Goal: Task Accomplishment & Management: Complete application form

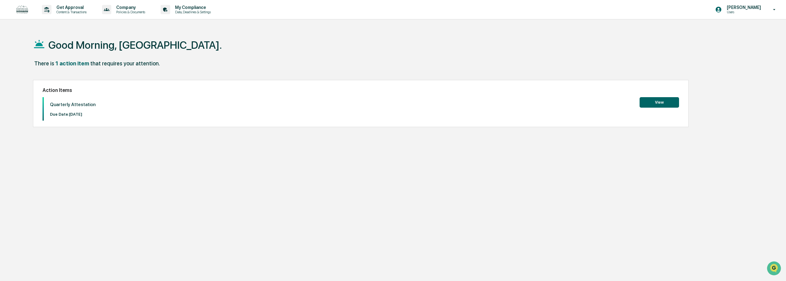
click at [659, 104] on button "View" at bounding box center [659, 102] width 39 height 10
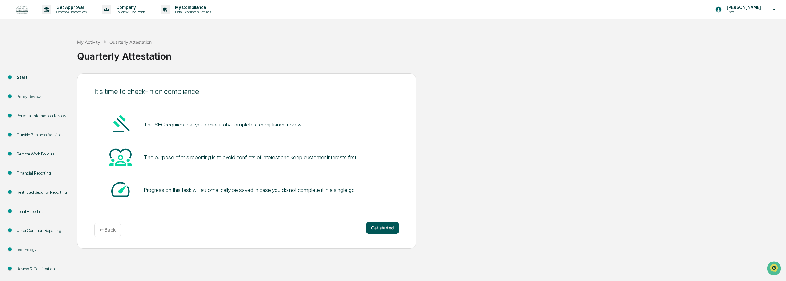
click at [378, 228] on button "Get started" at bounding box center [382, 228] width 33 height 12
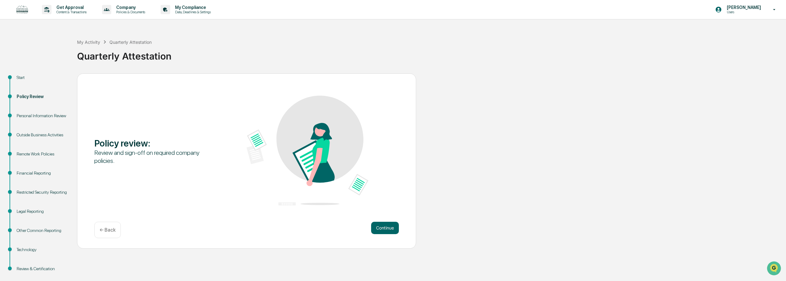
click at [378, 228] on button "Continue" at bounding box center [385, 228] width 28 height 12
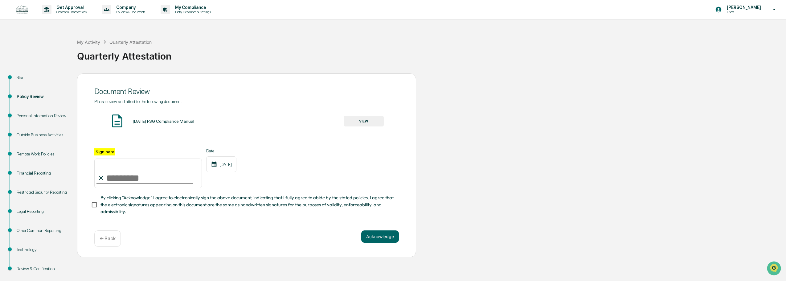
click at [145, 122] on div "[DATE] FSG Compliance Manual" at bounding box center [164, 121] width 62 height 5
click at [367, 121] on button "VIEW" at bounding box center [364, 121] width 40 height 10
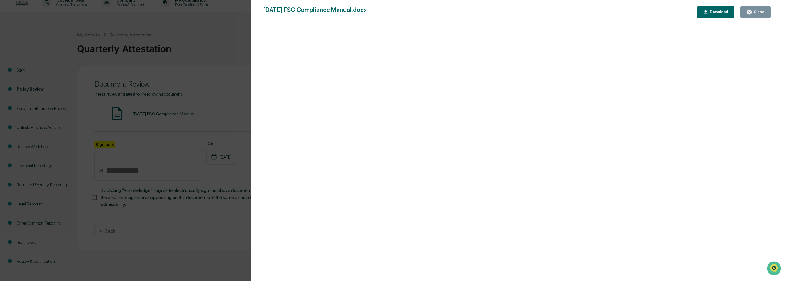
scroll to position [10, 0]
click at [759, 10] on div "Close" at bounding box center [758, 12] width 12 height 4
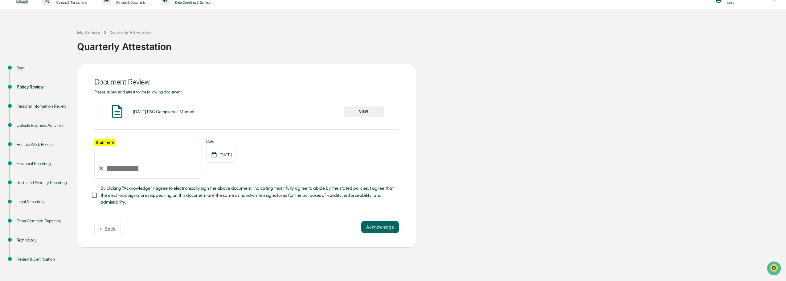
click at [117, 165] on input "Sign here" at bounding box center [148, 164] width 108 height 30
type input "**********"
click at [392, 233] on button "Acknowledge" at bounding box center [380, 227] width 38 height 12
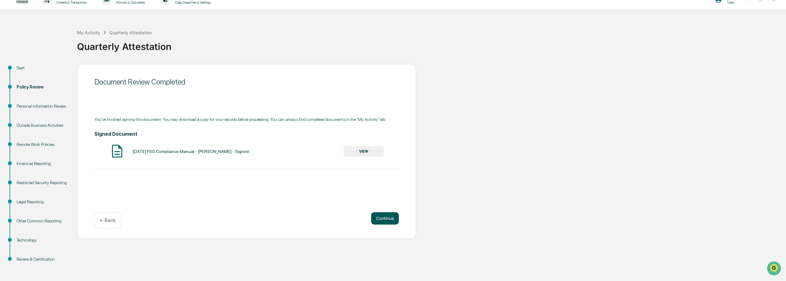
click at [385, 221] on button "Continue" at bounding box center [385, 218] width 28 height 12
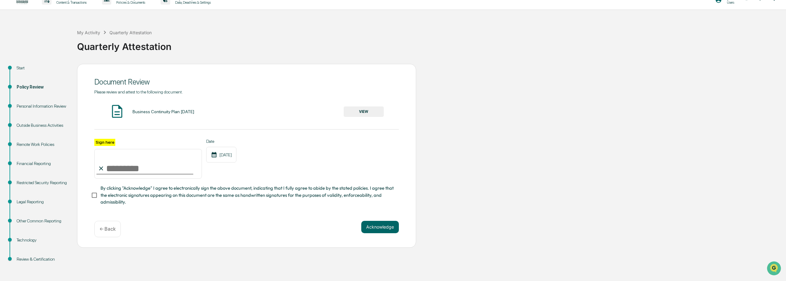
click at [372, 110] on button "VIEW" at bounding box center [364, 111] width 40 height 10
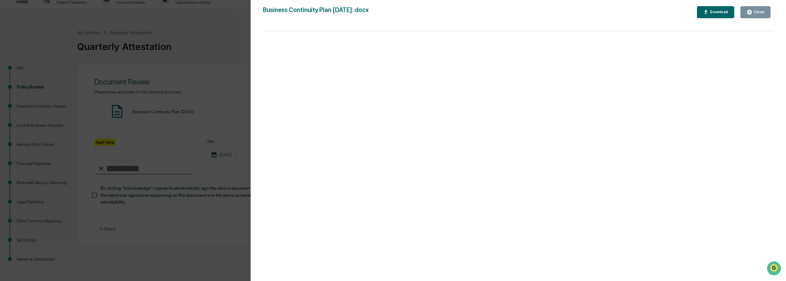
click at [755, 2] on div "Version History [DATE] 06:42 PM [PERSON_NAME] Business Continuity Plan [DATE] .…" at bounding box center [519, 146] width 536 height 293
click at [755, 11] on div "Close" at bounding box center [758, 12] width 12 height 4
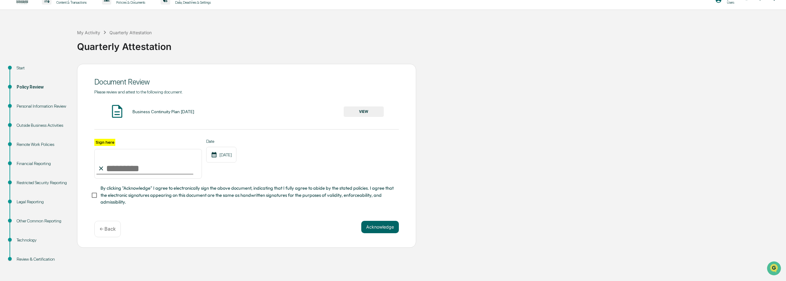
click at [130, 167] on input "Sign here" at bounding box center [148, 164] width 108 height 30
type input "**********"
click at [375, 226] on button "Acknowledge" at bounding box center [380, 227] width 38 height 12
click at [380, 237] on button "Acknowledge" at bounding box center [380, 234] width 38 height 12
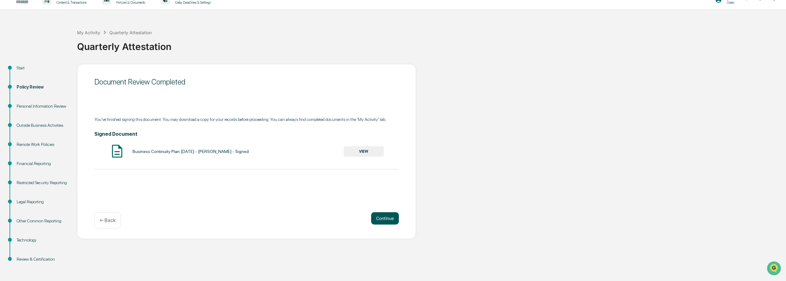
click at [381, 220] on button "Continue" at bounding box center [385, 218] width 28 height 12
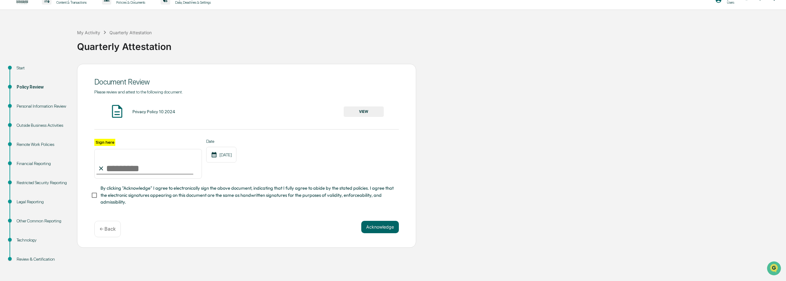
click at [354, 111] on button "VIEW" at bounding box center [364, 111] width 40 height 10
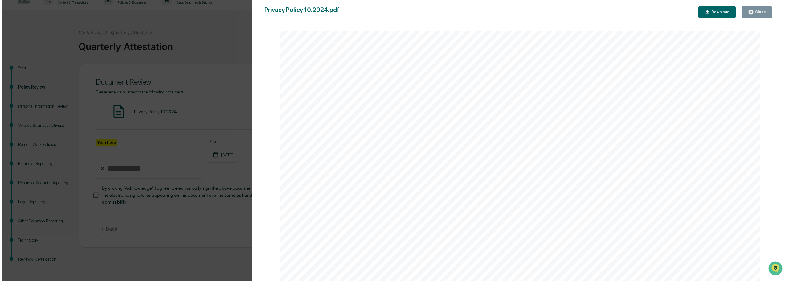
scroll to position [1027, 0]
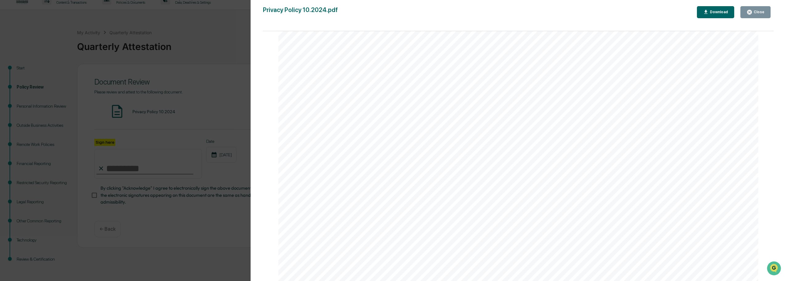
click at [752, 11] on icon "button" at bounding box center [749, 12] width 5 height 5
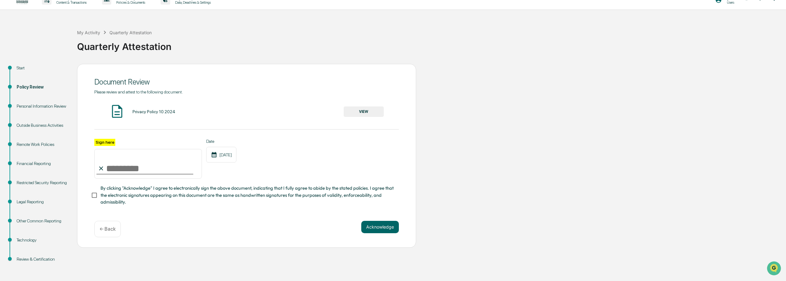
click at [161, 169] on input "Sign here" at bounding box center [148, 164] width 108 height 30
type input "**********"
click at [385, 228] on button "Acknowledge" at bounding box center [380, 227] width 38 height 12
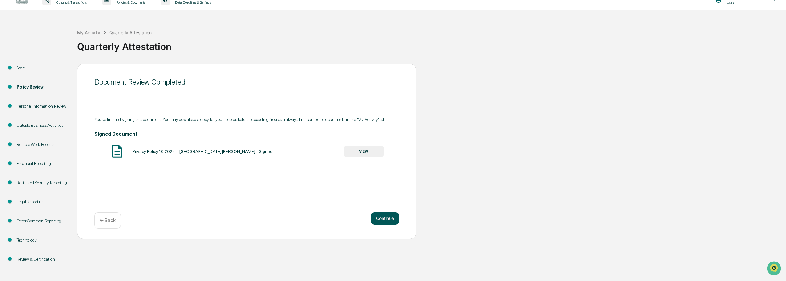
click at [387, 222] on button "Continue" at bounding box center [385, 218] width 28 height 12
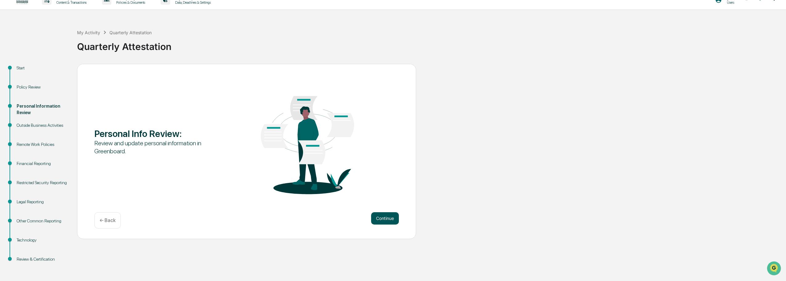
click at [387, 222] on button "Continue" at bounding box center [385, 218] width 28 height 12
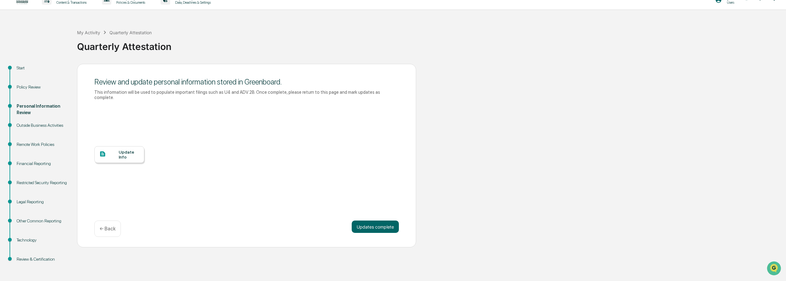
click at [117, 153] on div at bounding box center [108, 154] width 19 height 8
click at [389, 221] on button "Updates complete" at bounding box center [375, 226] width 47 height 12
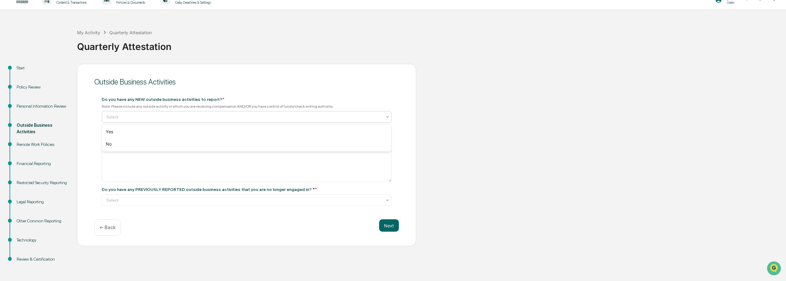
click at [268, 121] on div "Select" at bounding box center [244, 117] width 282 height 9
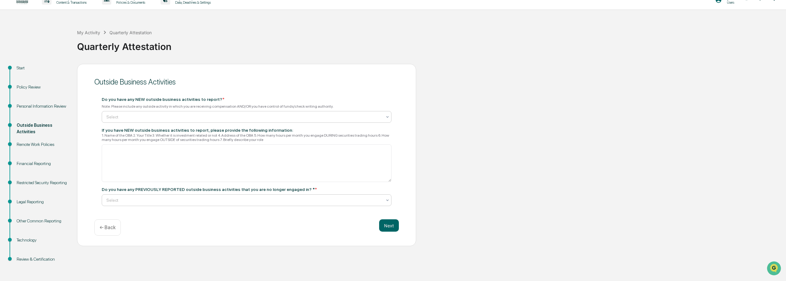
click at [238, 200] on div at bounding box center [244, 200] width 276 height 6
click at [213, 226] on div "No" at bounding box center [246, 227] width 289 height 12
click at [134, 113] on div "Select" at bounding box center [244, 117] width 282 height 9
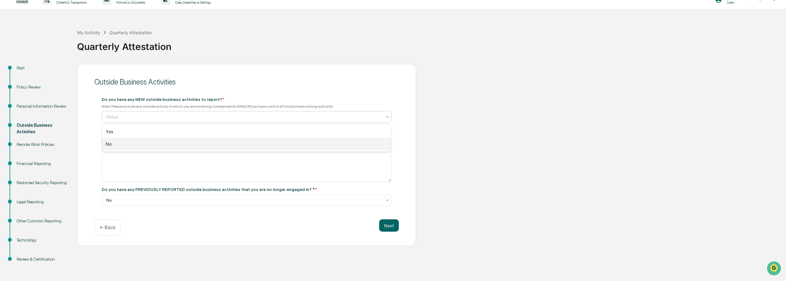
click at [136, 144] on div "No" at bounding box center [246, 144] width 289 height 12
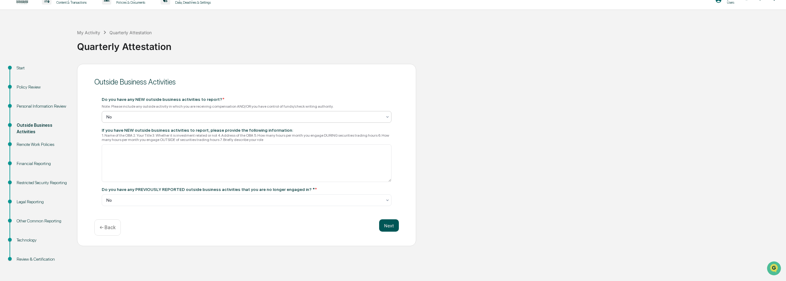
click at [388, 226] on button "Next" at bounding box center [389, 225] width 20 height 12
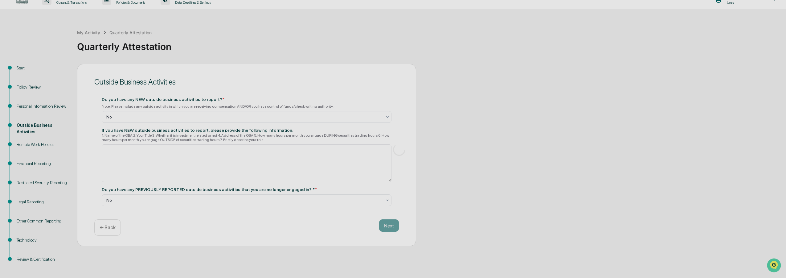
click at [235, 162] on div at bounding box center [399, 149] width 798 height 318
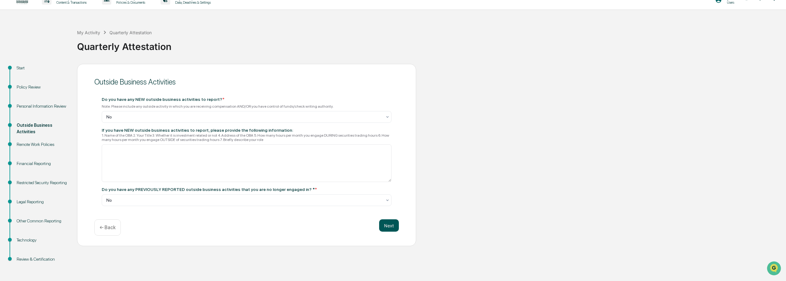
click at [392, 227] on button "Next" at bounding box center [389, 225] width 20 height 12
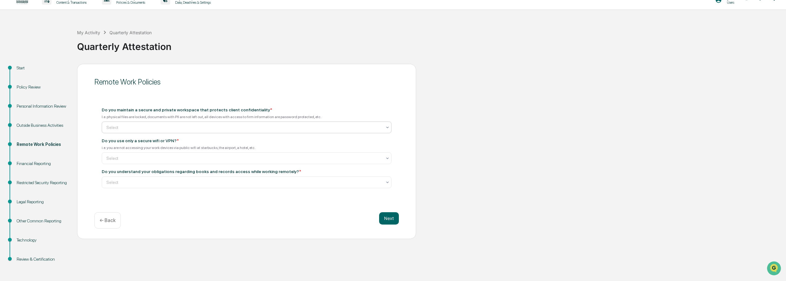
click at [165, 125] on div at bounding box center [244, 127] width 276 height 6
click at [157, 139] on div "Yes" at bounding box center [246, 142] width 289 height 12
click at [147, 158] on div at bounding box center [244, 158] width 276 height 6
click at [147, 170] on div "Yes" at bounding box center [246, 173] width 289 height 12
click at [147, 182] on div at bounding box center [244, 182] width 276 height 6
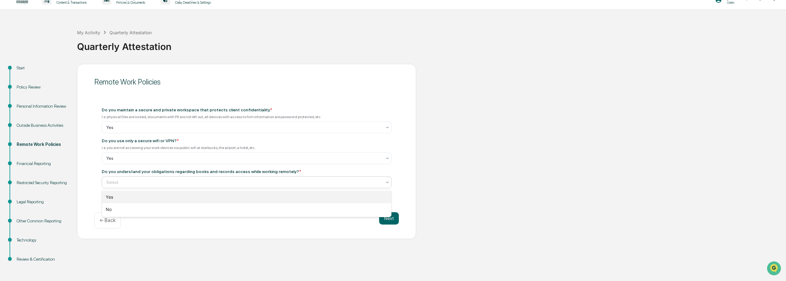
click at [141, 200] on div "Yes" at bounding box center [246, 197] width 289 height 12
click at [388, 219] on button "Next" at bounding box center [389, 218] width 20 height 12
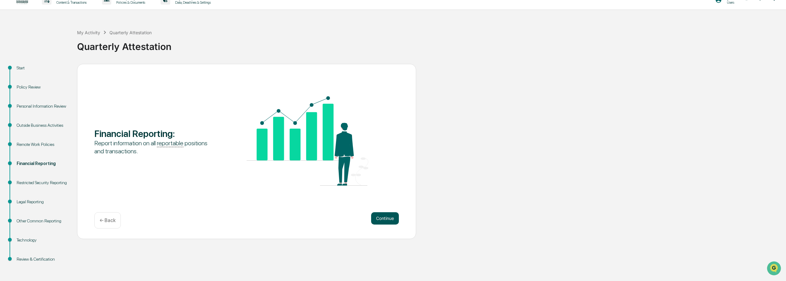
click at [383, 220] on button "Continue" at bounding box center [385, 218] width 28 height 12
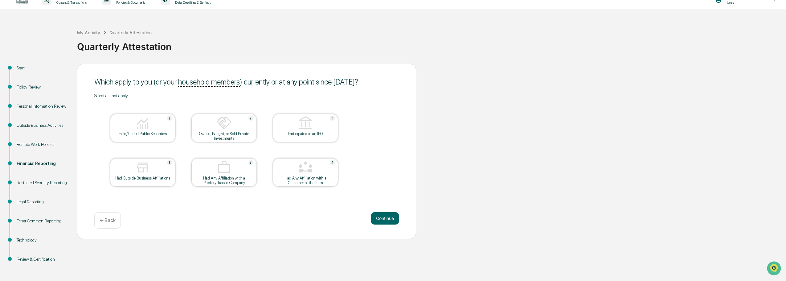
click at [131, 137] on div "Held/Traded Public Securities" at bounding box center [142, 128] width 65 height 28
click at [387, 219] on button "Continue" at bounding box center [385, 218] width 28 height 12
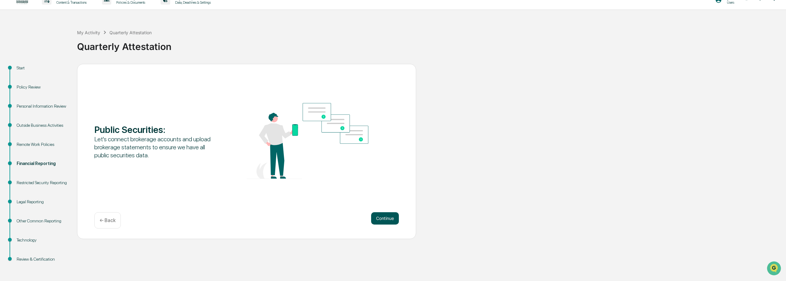
click at [385, 221] on button "Continue" at bounding box center [385, 218] width 28 height 12
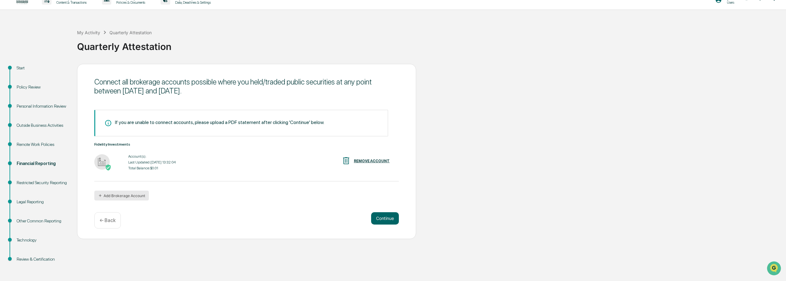
click at [129, 194] on button "Add Brokerage Account" at bounding box center [121, 195] width 55 height 10
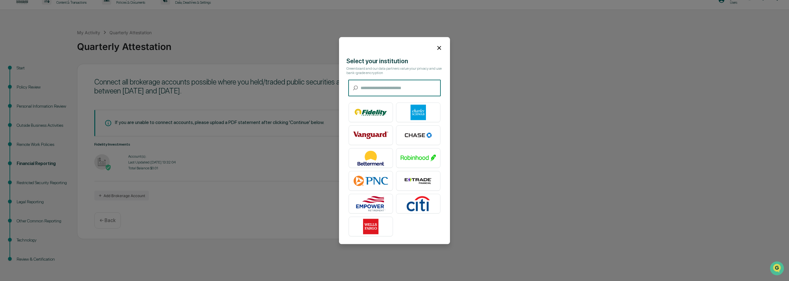
click at [379, 86] on input "text" at bounding box center [401, 88] width 80 height 16
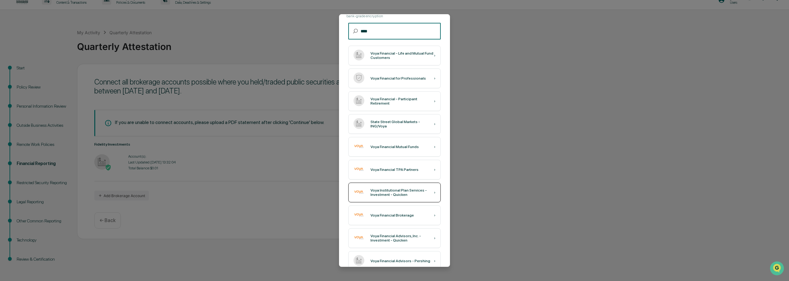
scroll to position [48, 0]
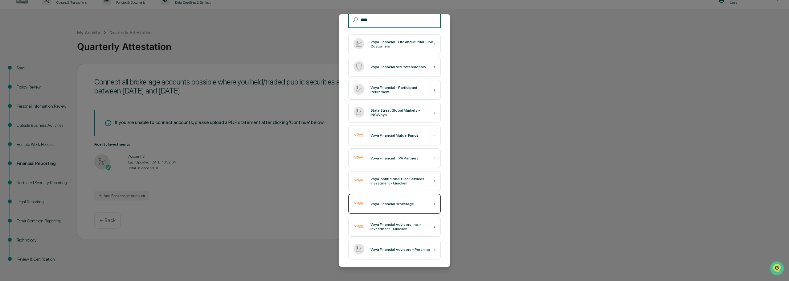
type input "****"
click at [391, 202] on div "Voya Financial Brokerage" at bounding box center [391, 204] width 43 height 4
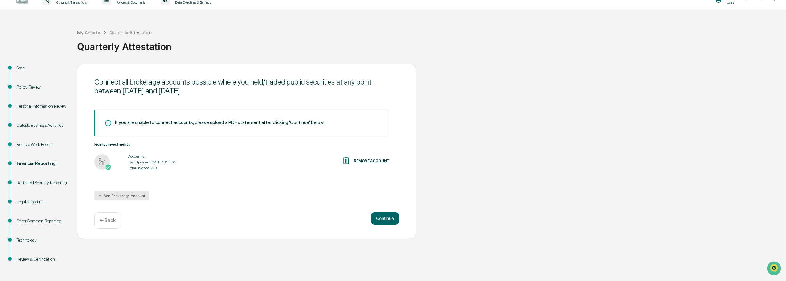
click at [120, 196] on button "Add Brokerage Account" at bounding box center [121, 195] width 55 height 10
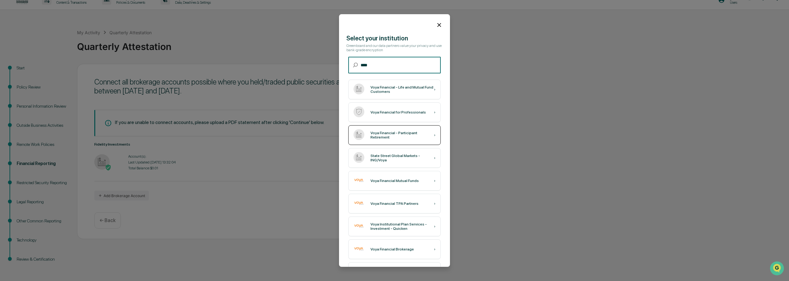
type input "****"
click at [383, 137] on div "Voya Financial - Participant Retirement" at bounding box center [401, 135] width 63 height 9
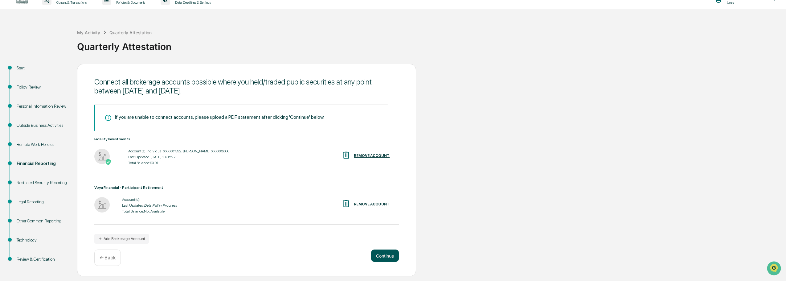
click at [378, 256] on button "Continue" at bounding box center [385, 255] width 28 height 12
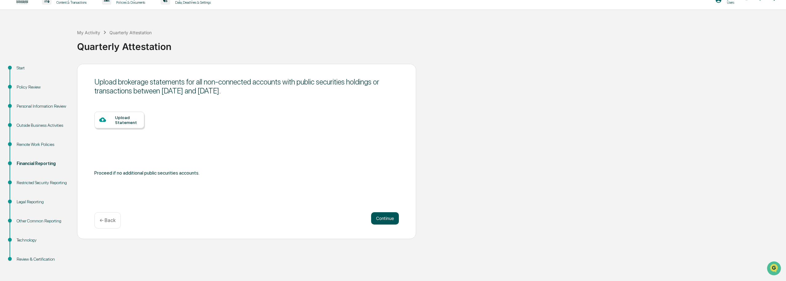
click at [388, 220] on button "Continue" at bounding box center [385, 218] width 28 height 12
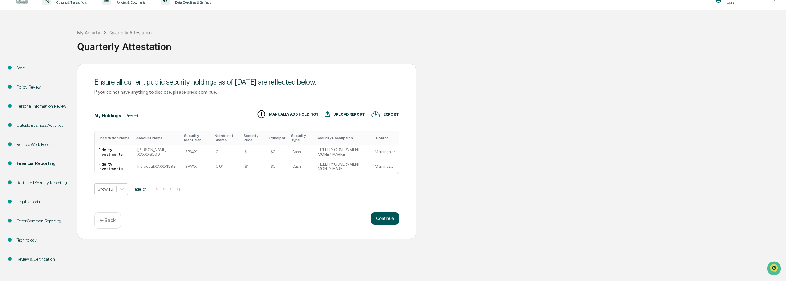
click at [387, 220] on button "Continue" at bounding box center [385, 218] width 28 height 12
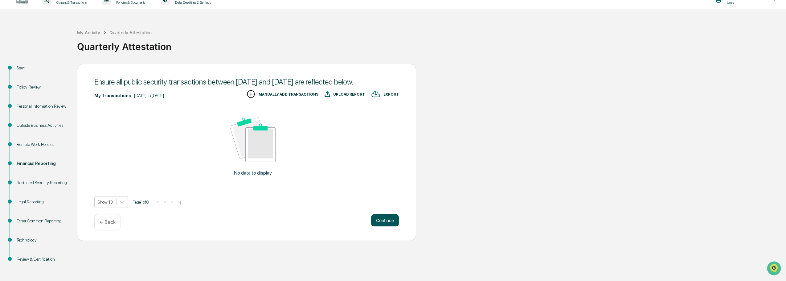
click at [385, 226] on button "Continue" at bounding box center [385, 220] width 28 height 12
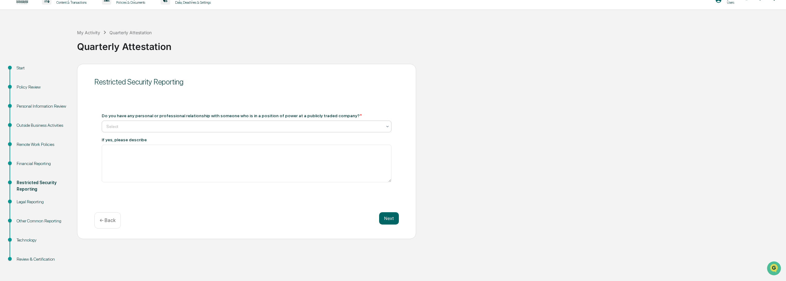
click at [267, 129] on div at bounding box center [244, 126] width 276 height 6
click at [244, 156] on div "No" at bounding box center [246, 153] width 289 height 12
click at [389, 222] on button "Next" at bounding box center [389, 218] width 20 height 12
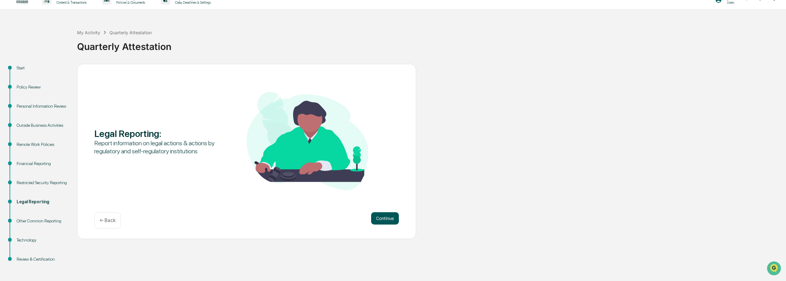
click at [391, 218] on button "Continue" at bounding box center [385, 218] width 28 height 12
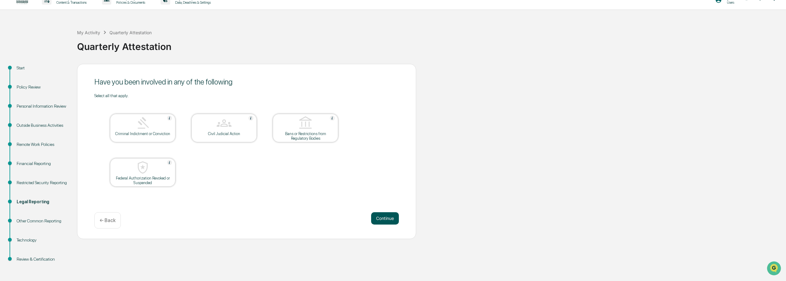
click at [380, 220] on button "Continue" at bounding box center [385, 218] width 28 height 12
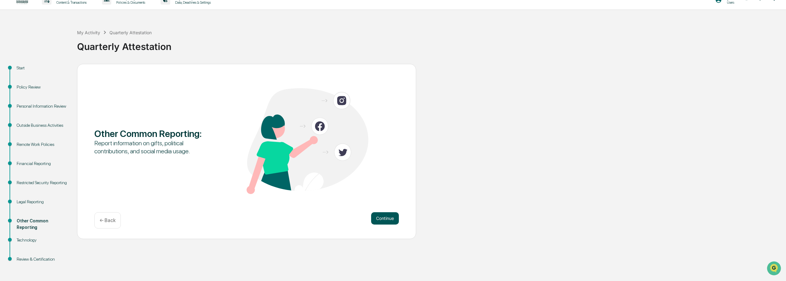
click at [383, 222] on button "Continue" at bounding box center [385, 218] width 28 height 12
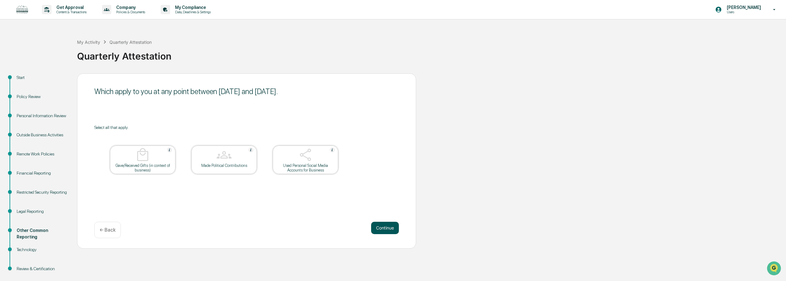
click at [380, 225] on button "Continue" at bounding box center [385, 228] width 28 height 12
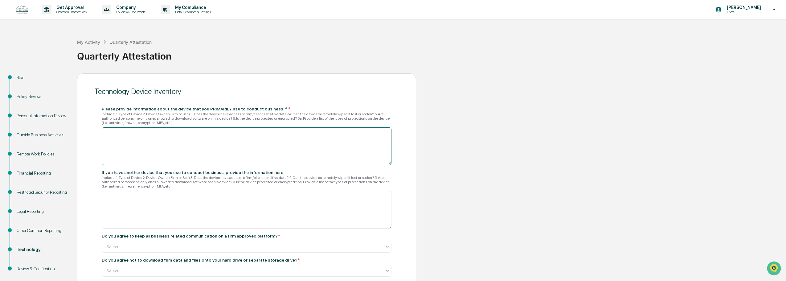
click at [146, 135] on textarea at bounding box center [247, 146] width 290 height 38
type textarea "*"
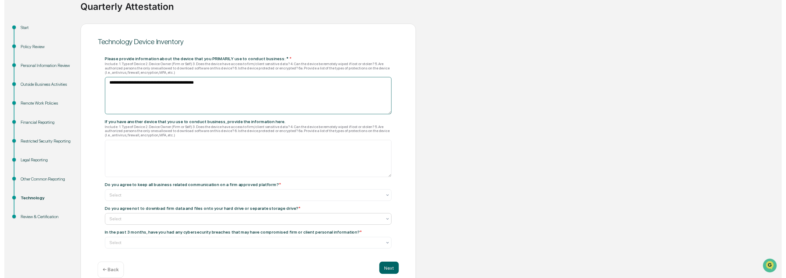
scroll to position [60, 0]
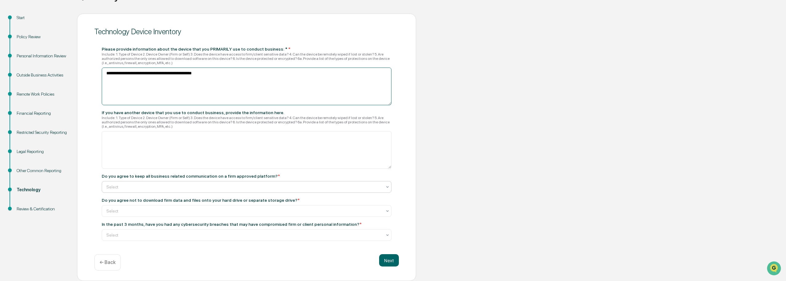
type textarea "**********"
click at [184, 189] on div at bounding box center [244, 187] width 276 height 6
click at [140, 199] on div "Yes" at bounding box center [246, 201] width 289 height 12
click at [172, 211] on div at bounding box center [244, 211] width 276 height 6
drag, startPoint x: 148, startPoint y: 232, endPoint x: 151, endPoint y: 228, distance: 4.8
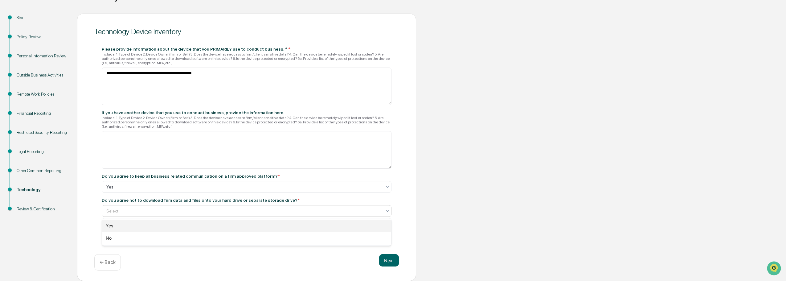
click at [151, 228] on div "Yes No" at bounding box center [246, 231] width 289 height 27
click at [150, 228] on div "Yes" at bounding box center [246, 225] width 289 height 12
click at [149, 240] on div "Select" at bounding box center [247, 235] width 290 height 12
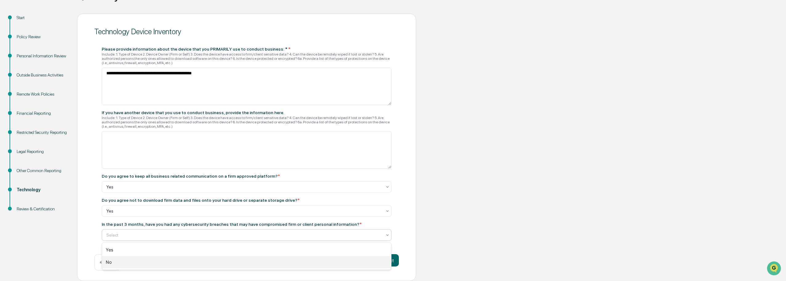
click at [151, 260] on div "No" at bounding box center [246, 262] width 289 height 12
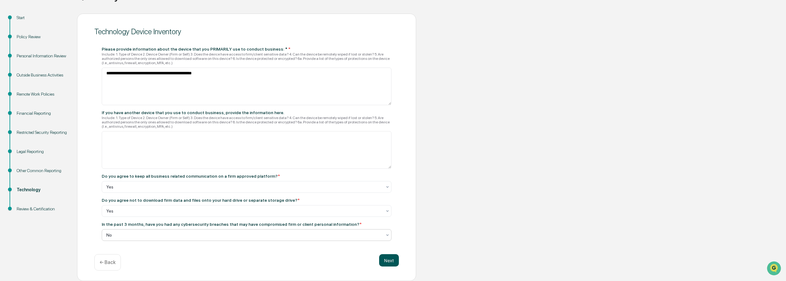
click at [382, 261] on button "Next" at bounding box center [389, 260] width 20 height 12
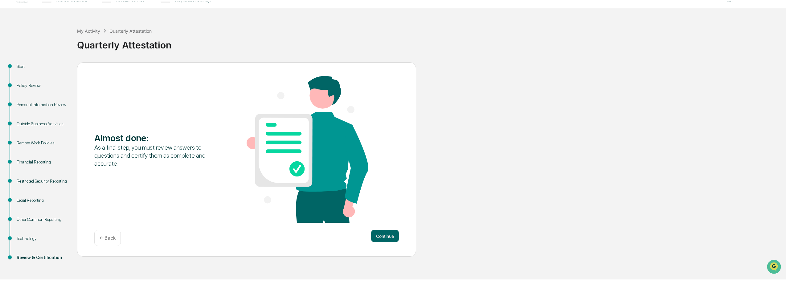
scroll to position [10, 0]
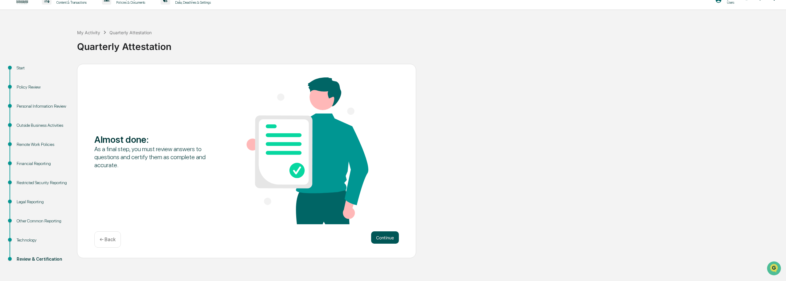
click at [387, 239] on button "Continue" at bounding box center [385, 237] width 28 height 12
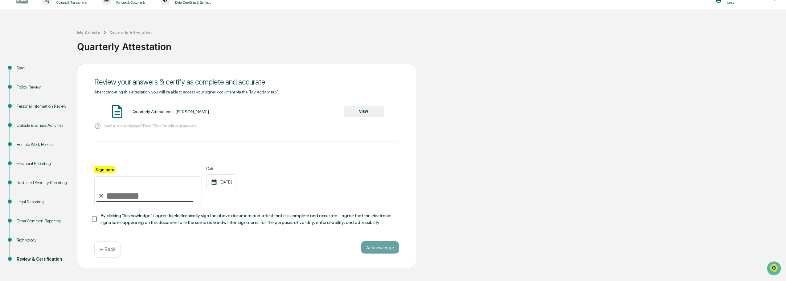
click at [121, 195] on input "Sign here" at bounding box center [148, 191] width 108 height 30
type input "**********"
click at [226, 182] on div "[DATE]" at bounding box center [221, 182] width 30 height 16
click at [223, 184] on div "[DATE]" at bounding box center [221, 182] width 30 height 16
click at [216, 182] on icon at bounding box center [214, 182] width 6 height 6
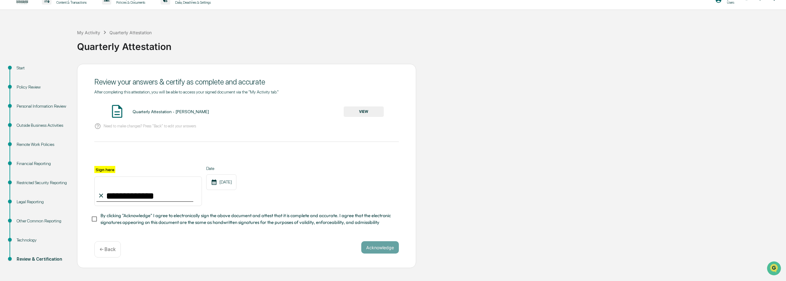
click at [357, 112] on button "VIEW" at bounding box center [364, 111] width 40 height 10
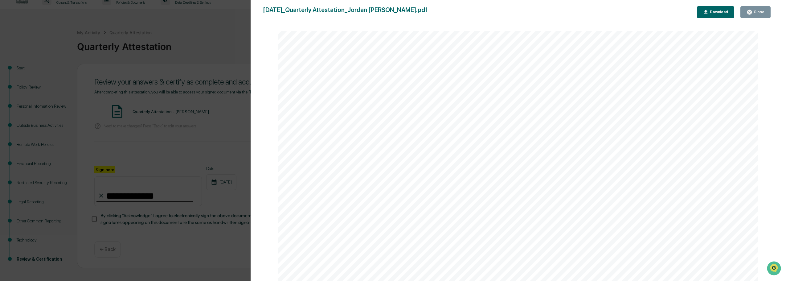
scroll to position [92, 0]
click at [479, 151] on link at bounding box center [482, 153] width 44 height 10
click at [763, 14] on div "Close" at bounding box center [758, 12] width 12 height 4
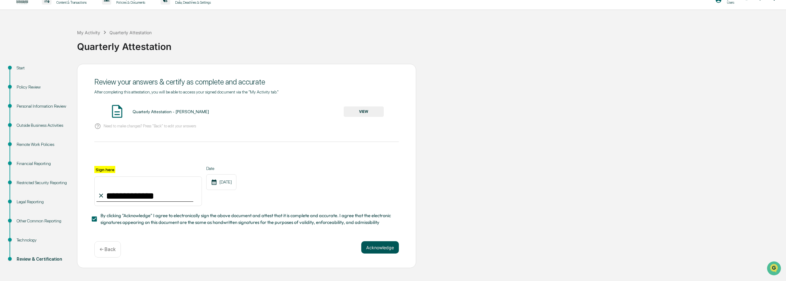
click at [383, 252] on button "Acknowledge" at bounding box center [380, 247] width 38 height 12
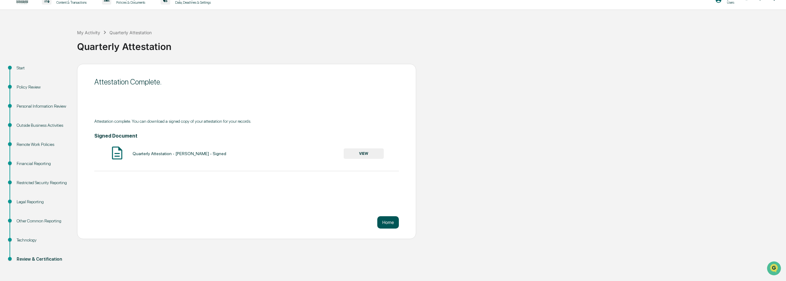
click at [390, 225] on button "Home" at bounding box center [388, 222] width 22 height 12
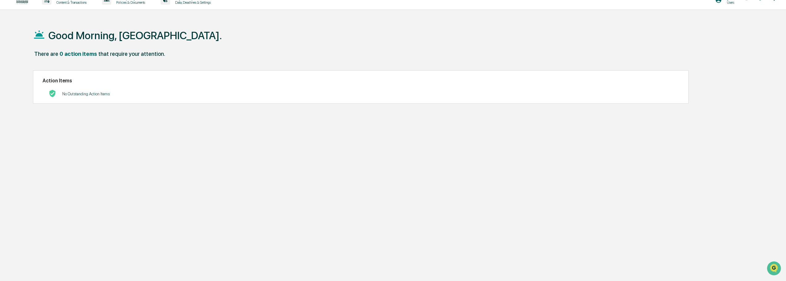
drag, startPoint x: 158, startPoint y: 4, endPoint x: 84, endPoint y: 119, distance: 136.3
click at [84, 119] on div "Good Morning, [GEOGRAPHIC_DATA]. There are 0 action items that require your att…" at bounding box center [387, 160] width 726 height 281
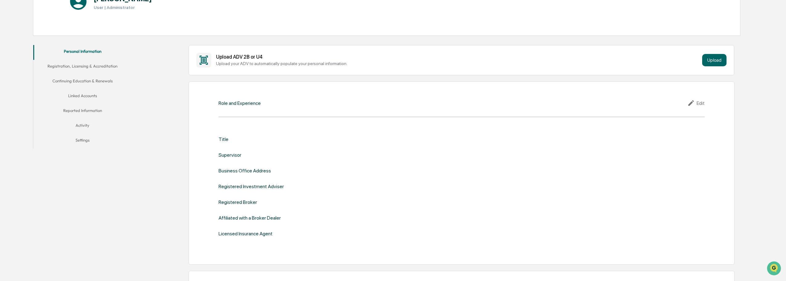
scroll to position [123, 0]
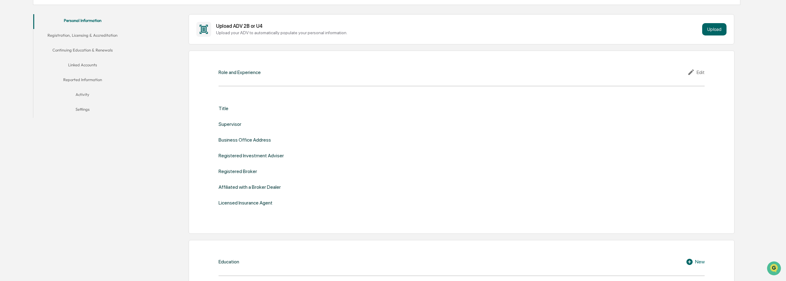
click at [702, 71] on div "Edit" at bounding box center [695, 71] width 17 height 7
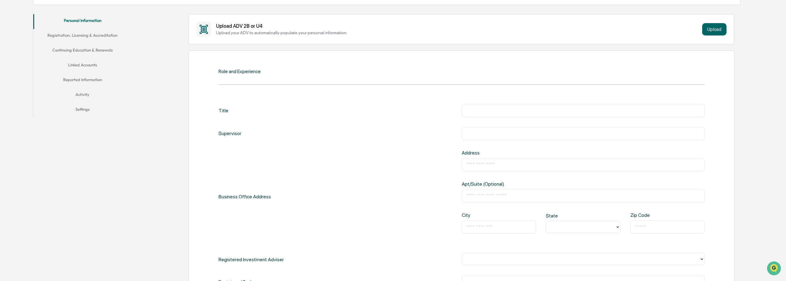
click at [485, 105] on div "​" at bounding box center [583, 110] width 243 height 13
click at [488, 111] on input "text" at bounding box center [583, 110] width 234 height 6
click at [495, 131] on input "text" at bounding box center [583, 133] width 234 height 6
drag, startPoint x: 508, startPoint y: 111, endPoint x: 428, endPoint y: 117, distance: 80.0
click at [428, 117] on div "**********" at bounding box center [462, 110] width 486 height 13
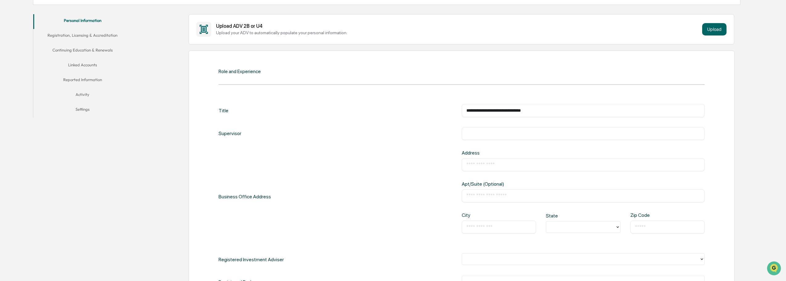
type input "**********"
click at [476, 134] on input "text" at bounding box center [583, 133] width 234 height 6
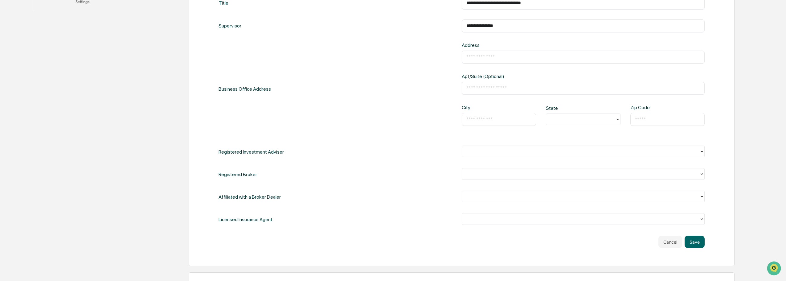
scroll to position [277, 0]
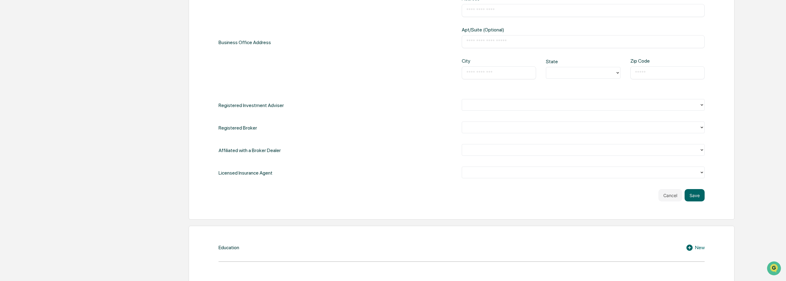
type input "**********"
click at [542, 142] on div "**********" at bounding box center [462, 64] width 486 height 229
click at [542, 139] on div "**********" at bounding box center [462, 64] width 486 height 229
click at [575, 149] on div at bounding box center [580, 149] width 231 height 7
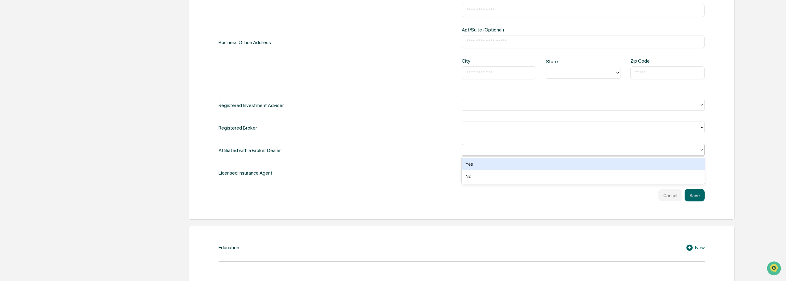
click at [575, 149] on div at bounding box center [580, 149] width 231 height 7
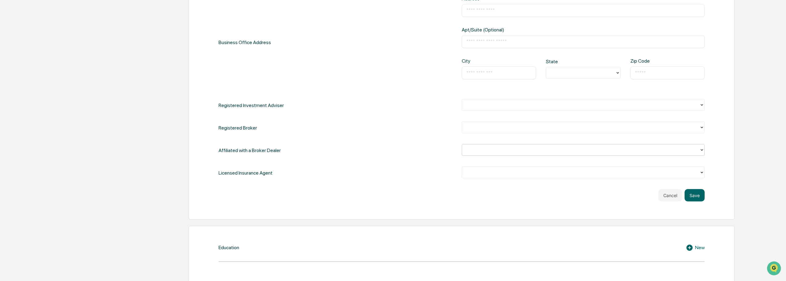
click at [575, 149] on div at bounding box center [580, 149] width 231 height 7
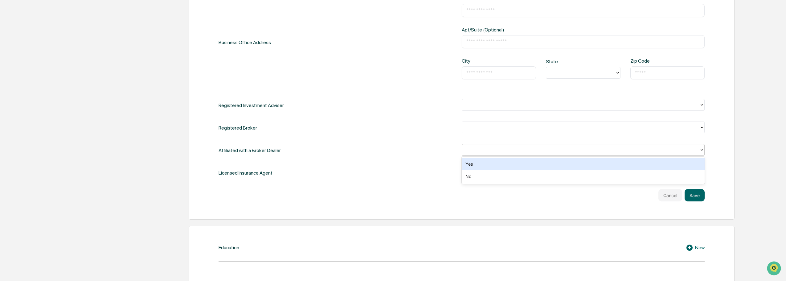
click at [447, 148] on div "Affiliated with a Broker Dealer 2 results available. Use Up and Down to choose …" at bounding box center [462, 150] width 486 height 13
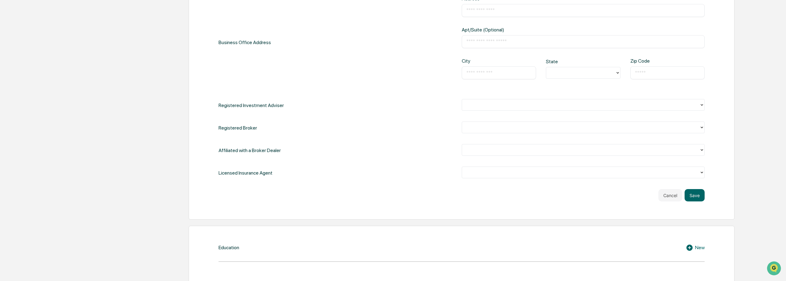
click at [534, 128] on div at bounding box center [580, 127] width 231 height 7
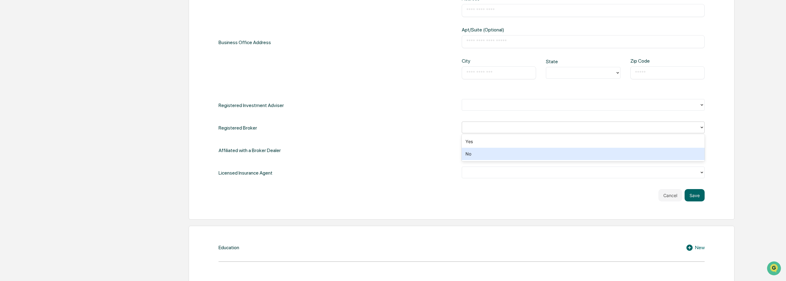
click at [534, 151] on div "No" at bounding box center [583, 154] width 243 height 12
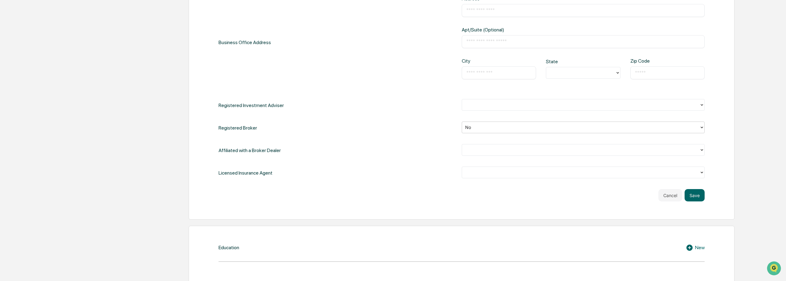
click at [512, 107] on div at bounding box center [580, 104] width 231 height 7
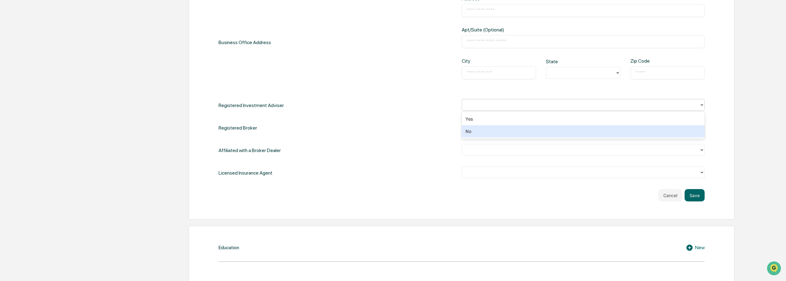
click at [511, 130] on div "No" at bounding box center [583, 131] width 243 height 12
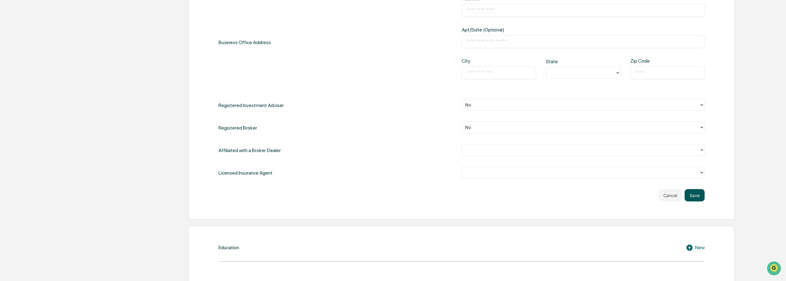
click at [695, 194] on button "Save" at bounding box center [695, 195] width 20 height 12
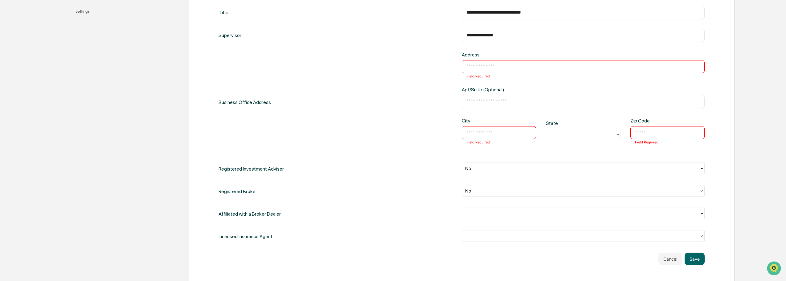
scroll to position [219, 0]
click at [490, 132] on input "text" at bounding box center [498, 134] width 65 height 6
type input "******"
type input "**"
type input "*****"
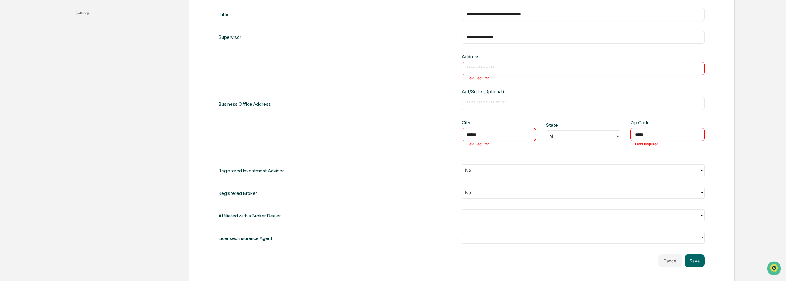
click at [405, 138] on div "Business Office Address Address ​ Field Required Apt/Suite (Optional) ​ City **…" at bounding box center [462, 104] width 486 height 101
click at [486, 71] on input "text" at bounding box center [583, 68] width 234 height 6
click at [504, 68] on input "text" at bounding box center [583, 68] width 234 height 6
type input "**********"
click at [355, 160] on div "**********" at bounding box center [462, 126] width 486 height 237
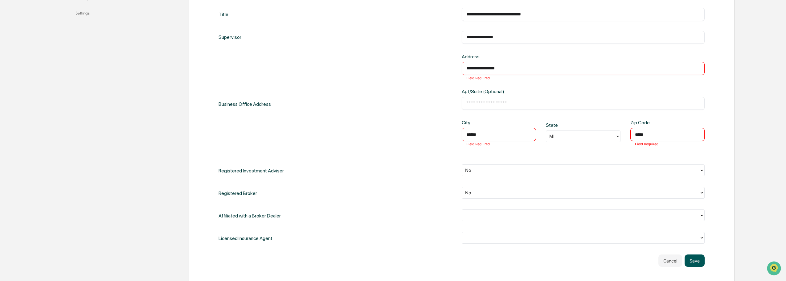
click at [697, 257] on button "Save" at bounding box center [695, 260] width 20 height 12
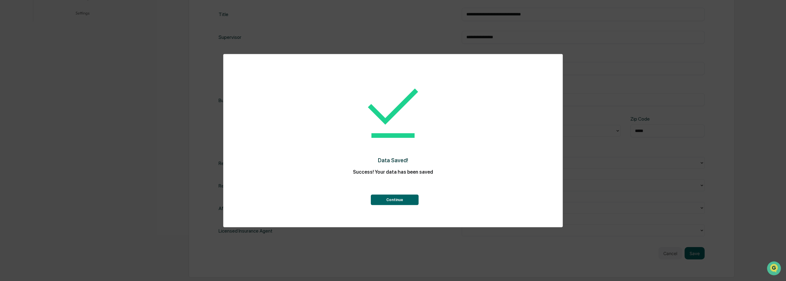
click at [393, 200] on button "Continue" at bounding box center [395, 199] width 48 height 10
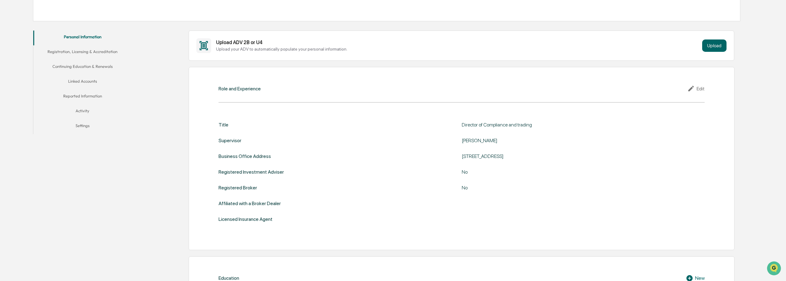
scroll to position [96, 0]
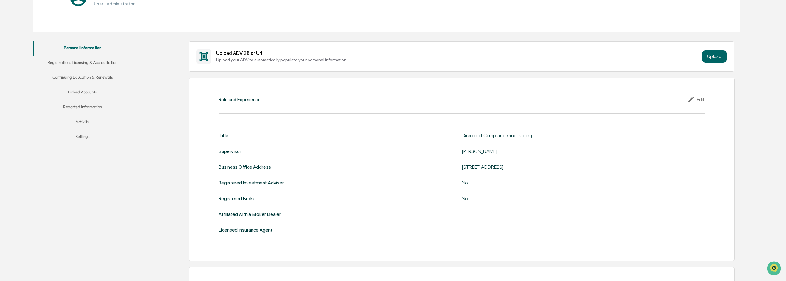
click at [94, 60] on button "Registration, Licensing & Accreditation" at bounding box center [82, 63] width 99 height 15
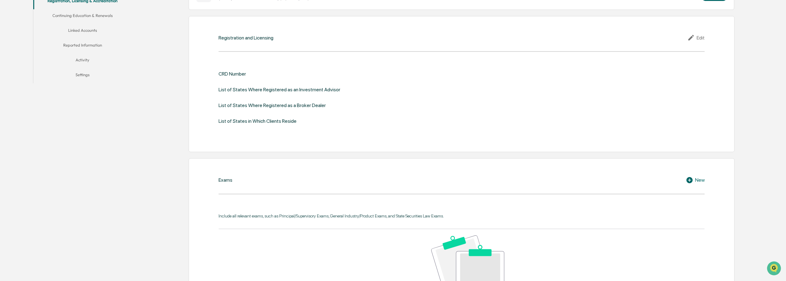
scroll to position [127, 0]
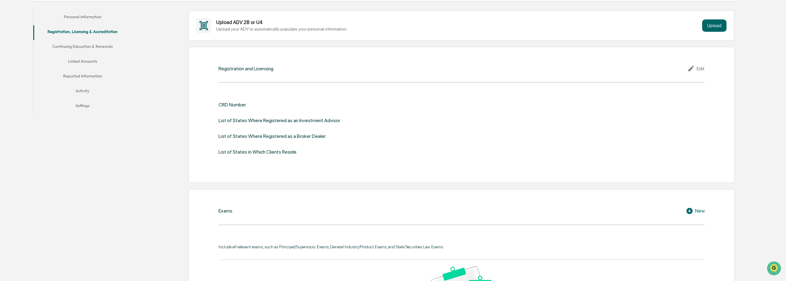
click at [93, 52] on button "Continuing Education & Renewals" at bounding box center [82, 47] width 99 height 15
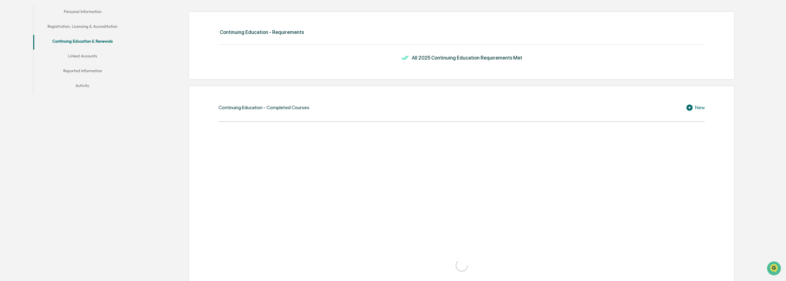
click at [91, 58] on button "Linked Accounts" at bounding box center [82, 57] width 99 height 15
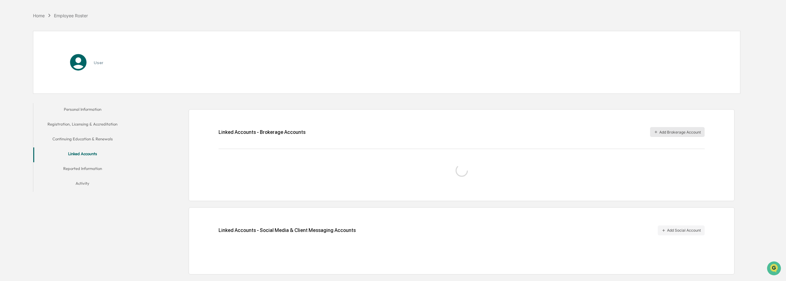
click at [684, 132] on button "Add Brokerage Account" at bounding box center [677, 132] width 55 height 10
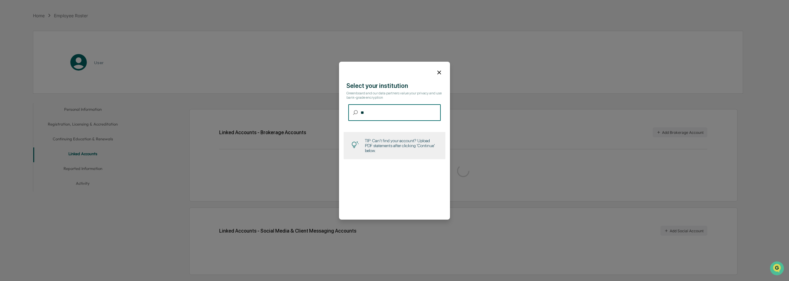
type input "*"
type input "********"
click at [400, 147] on div "TIP: Can't find your account? Upload PDF statements after clicking 'Continue' b…" at bounding box center [401, 145] width 73 height 15
click at [428, 160] on div "TIP: Can't find your account? Upload PDF statements after clicking 'Continue' b…" at bounding box center [394, 143] width 111 height 39
click at [428, 159] on div "TIP: Can't find your account? Upload PDF statements after clicking 'Continue' b…" at bounding box center [394, 143] width 111 height 39
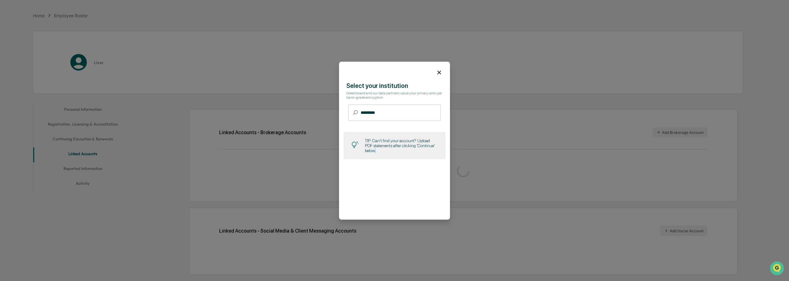
drag, startPoint x: 422, startPoint y: 151, endPoint x: 404, endPoint y: 136, distance: 23.2
click at [404, 136] on div "TIP: Can't find your account? Upload PDF statements after clicking 'Continue' b…" at bounding box center [395, 145] width 102 height 27
click at [376, 108] on input "********" at bounding box center [401, 112] width 80 height 16
click at [393, 143] on div "TIP: Can't find your account? Upload PDF statements after clicking 'Continue' b…" at bounding box center [401, 145] width 73 height 15
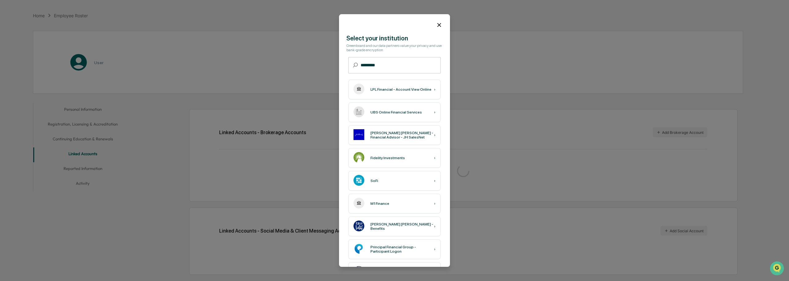
click at [362, 107] on div "UBS Online Financial Services ›" at bounding box center [394, 112] width 92 height 20
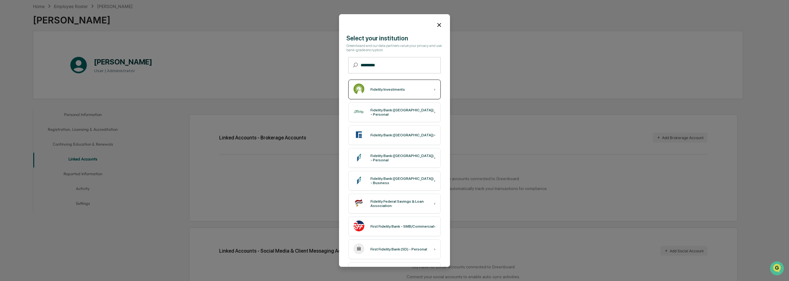
click at [384, 87] on div "Fidelity Investments" at bounding box center [387, 89] width 35 height 4
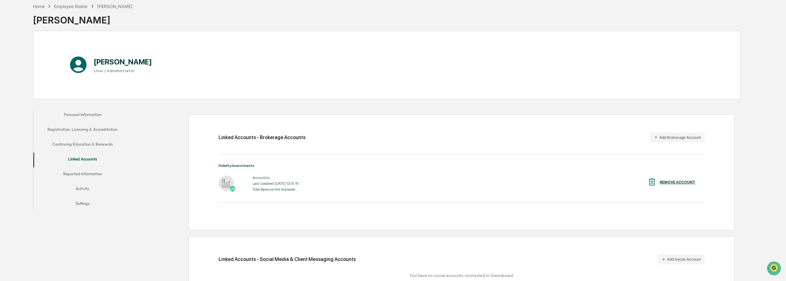
scroll to position [63, 0]
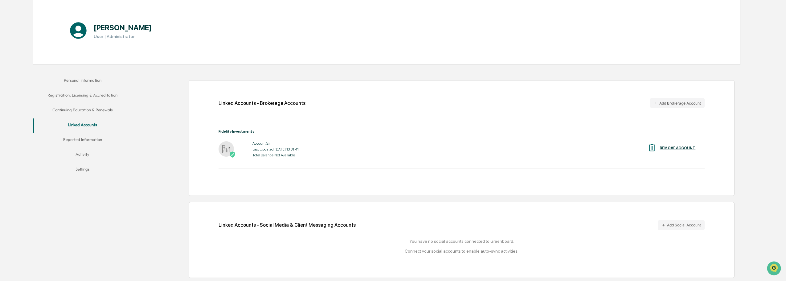
click at [225, 150] on img at bounding box center [226, 148] width 15 height 15
click at [272, 153] on div "Account(s): Last Updated: 2025-10-15 13:31:41 Total Balance: Not Available" at bounding box center [275, 149] width 46 height 19
click at [269, 143] on div "Account(s):" at bounding box center [275, 143] width 46 height 4
click at [280, 165] on div "Fidelity Investments Account(s): Last Updated: 2025-10-15 13:31:41 Total Balanc…" at bounding box center [462, 148] width 486 height 39
click at [90, 140] on button "Reported Information" at bounding box center [82, 140] width 99 height 15
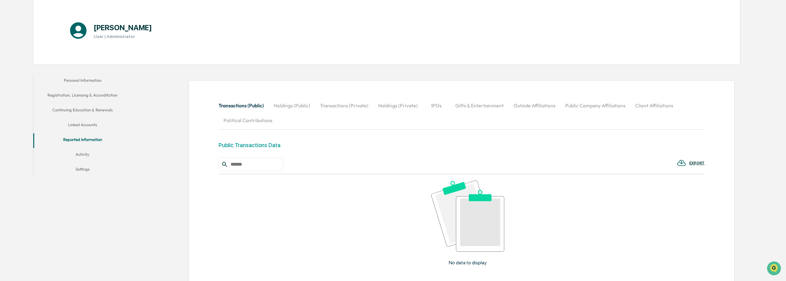
click at [84, 122] on button "Linked Accounts" at bounding box center [82, 125] width 99 height 15
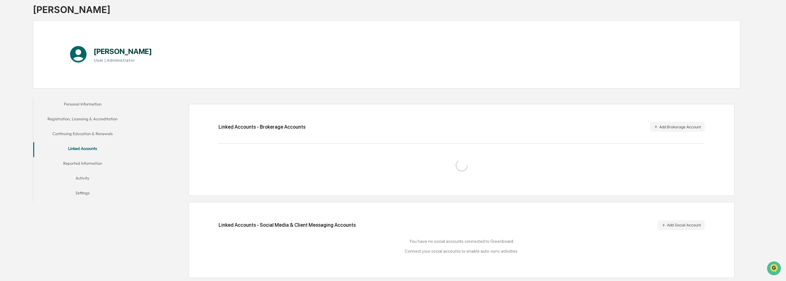
scroll to position [63, 0]
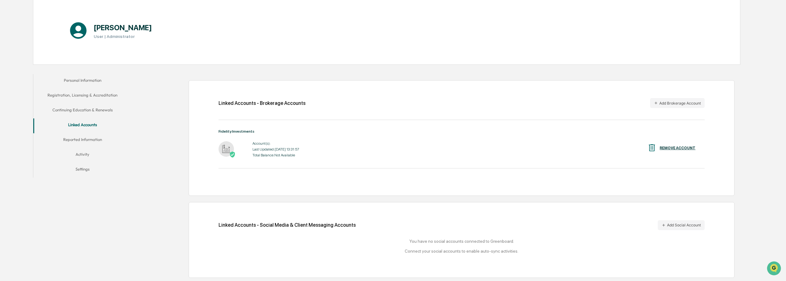
click at [84, 141] on button "Reported Information" at bounding box center [82, 140] width 99 height 15
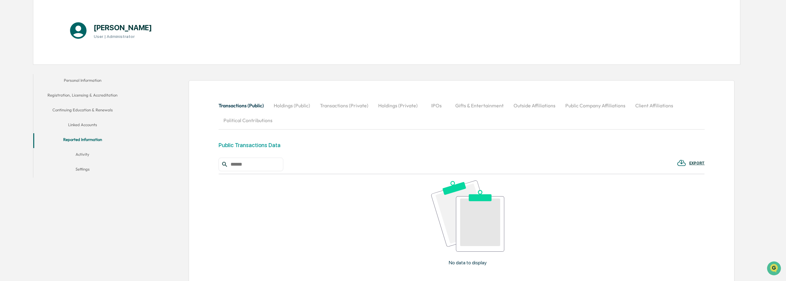
scroll to position [94, 0]
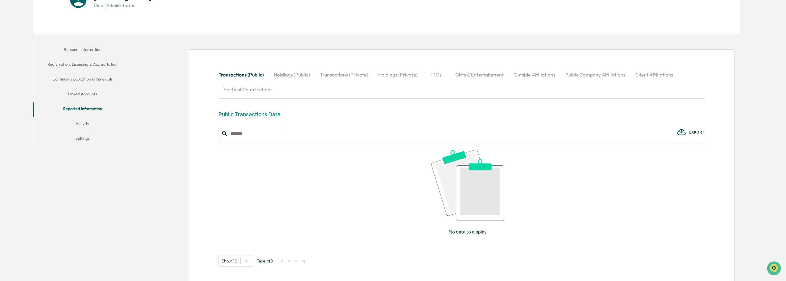
click at [272, 77] on button "Holdings (Public)" at bounding box center [292, 74] width 46 height 15
click at [85, 124] on button "Activity" at bounding box center [82, 124] width 99 height 15
